Goal: Find contact information: Find contact information

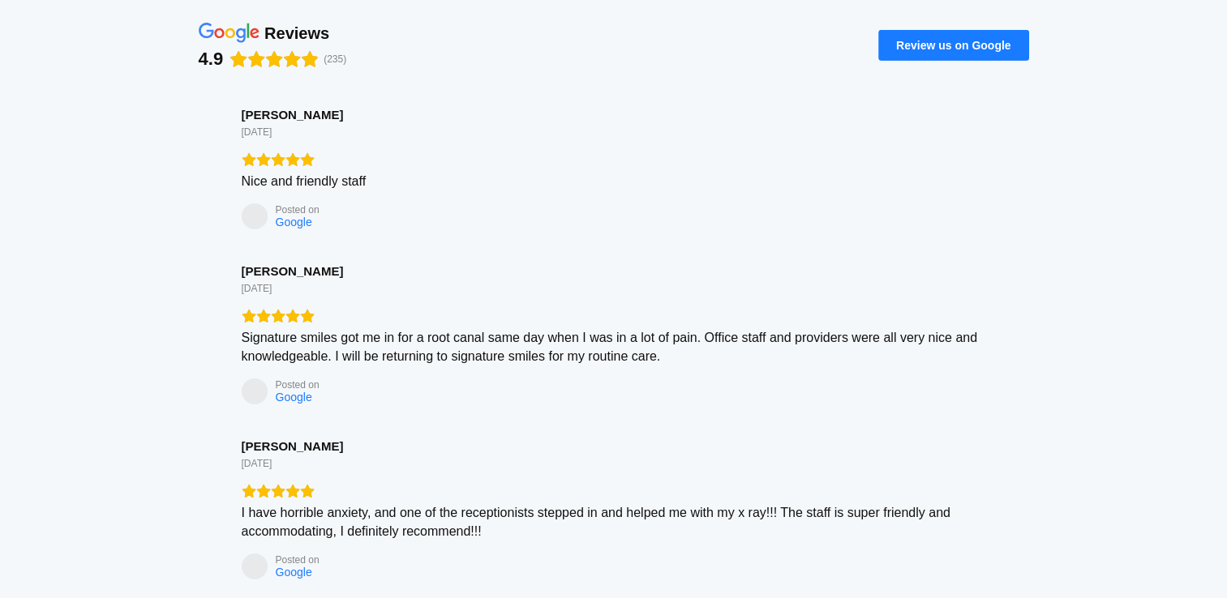
scroll to position [6851, 0]
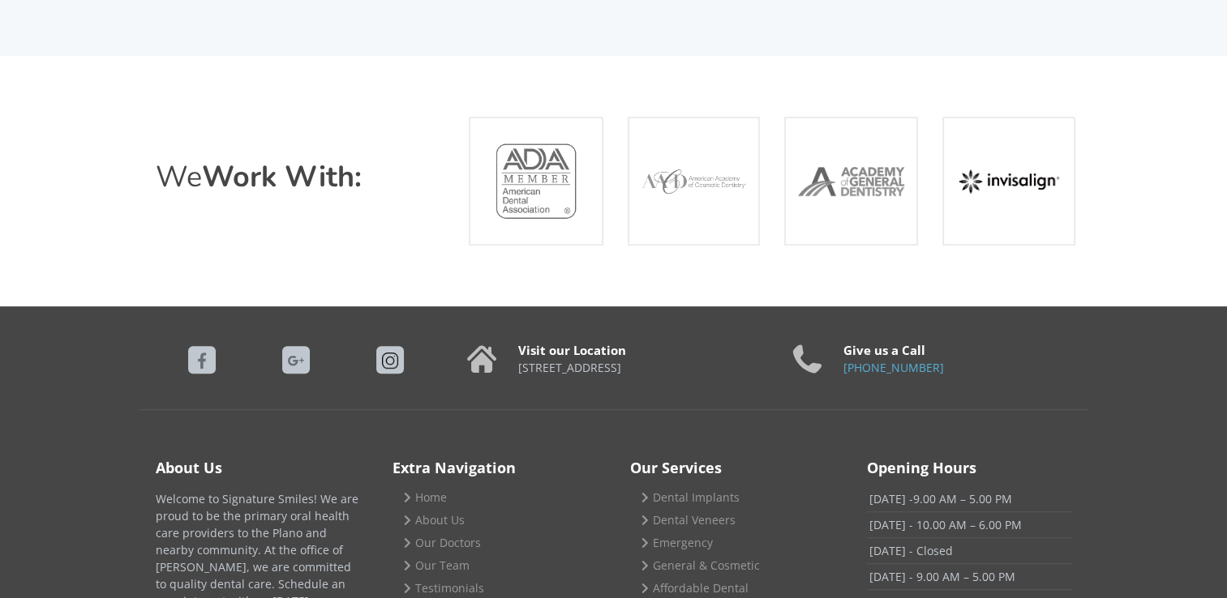
drag, startPoint x: 516, startPoint y: 191, endPoint x: 620, endPoint y: 190, distance: 104.6
click at [619, 361] on div "[STREET_ADDRESS]" at bounding box center [615, 368] width 293 height 15
copy p "[STREET_ADDRESS]"
drag, startPoint x: 940, startPoint y: 193, endPoint x: 842, endPoint y: 203, distance: 98.6
click at [842, 335] on div "Give us a Call [PHONE_NUMBER]" at bounding box center [933, 364] width 285 height 58
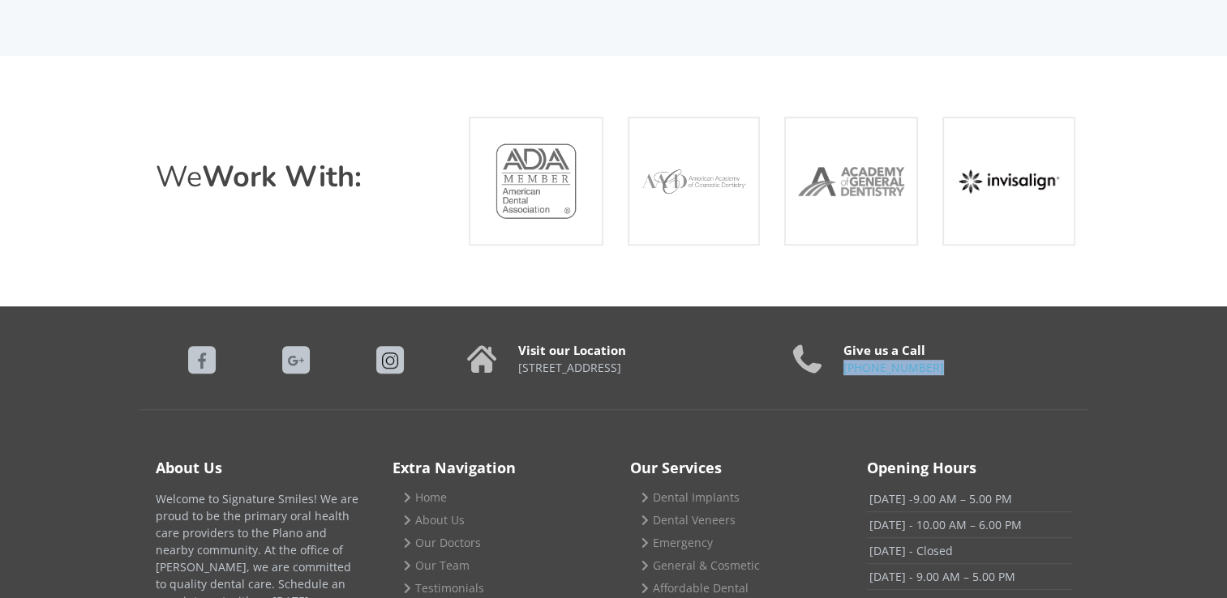
copy link "[PHONE_NUMBER]"
click at [960, 361] on p "[PHONE_NUMBER]" at bounding box center [957, 368] width 228 height 15
drag, startPoint x: 950, startPoint y: 187, endPoint x: 840, endPoint y: 191, distance: 110.3
click at [840, 361] on div "[PHONE_NUMBER]" at bounding box center [933, 368] width 276 height 15
copy link "[PHONE_NUMBER]"
